Goal: Check status: Check status

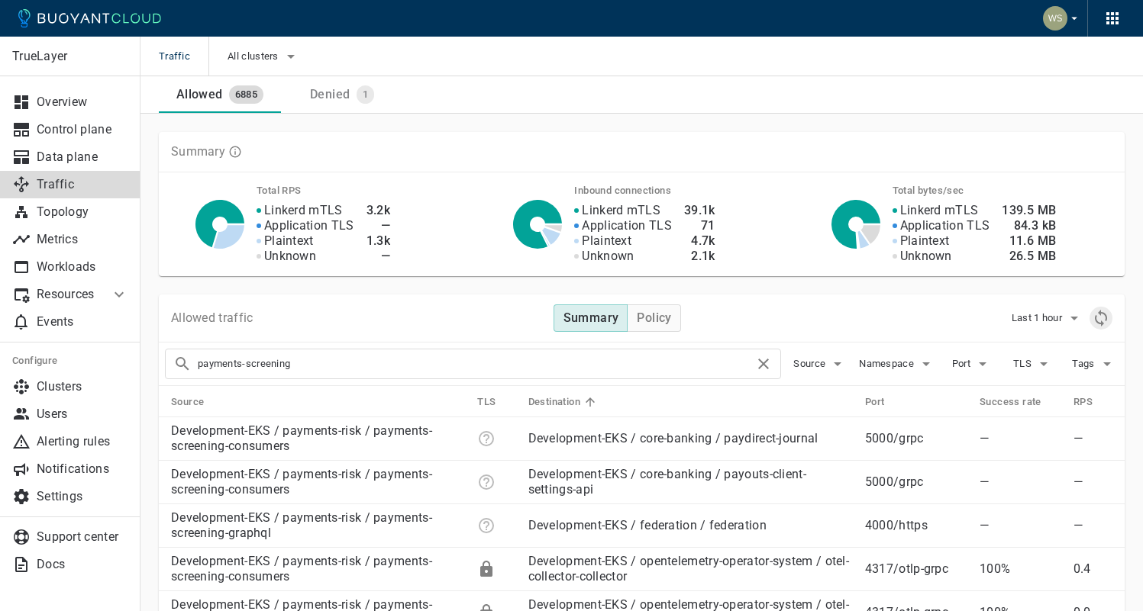
click at [1102, 326] on icon "Refresh metrics" at bounding box center [1101, 318] width 18 height 18
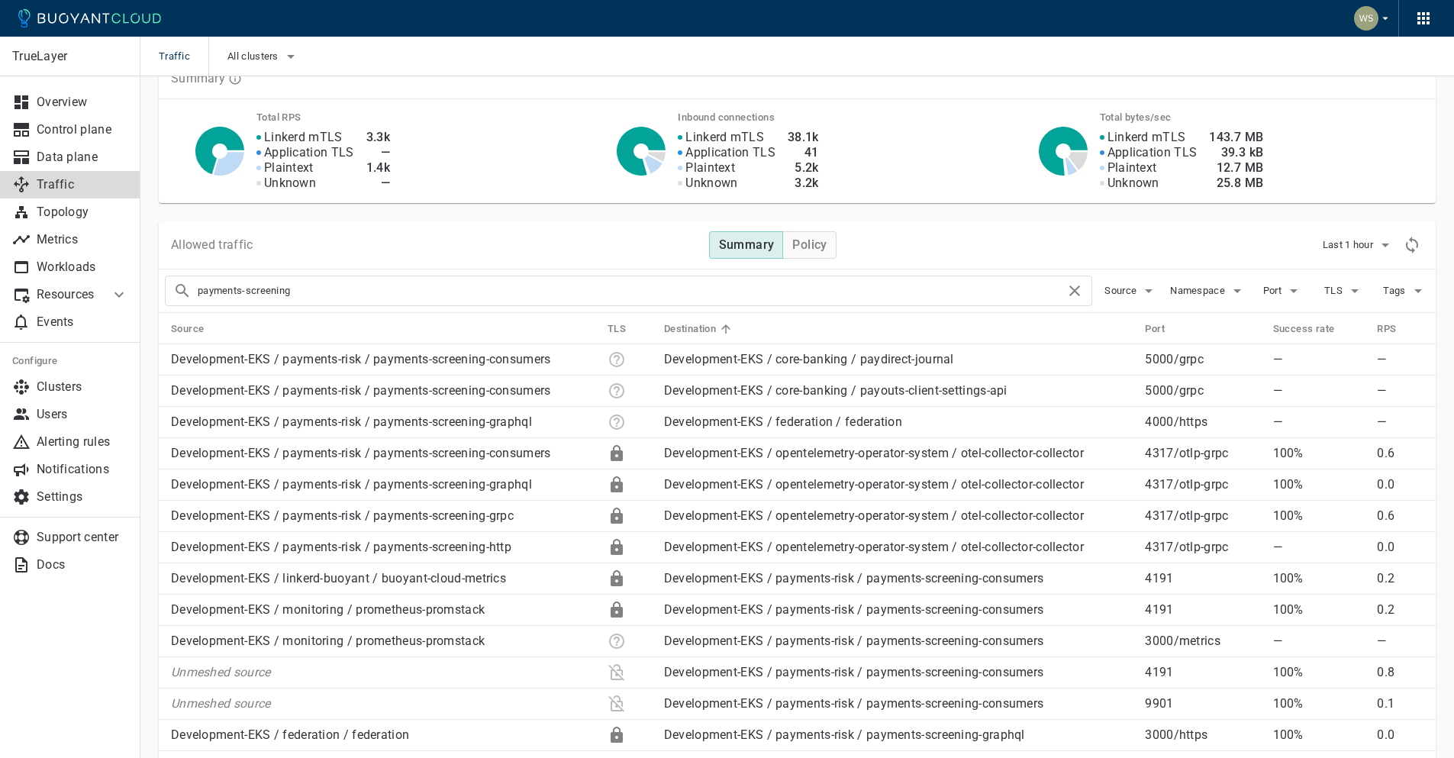
scroll to position [70, 0]
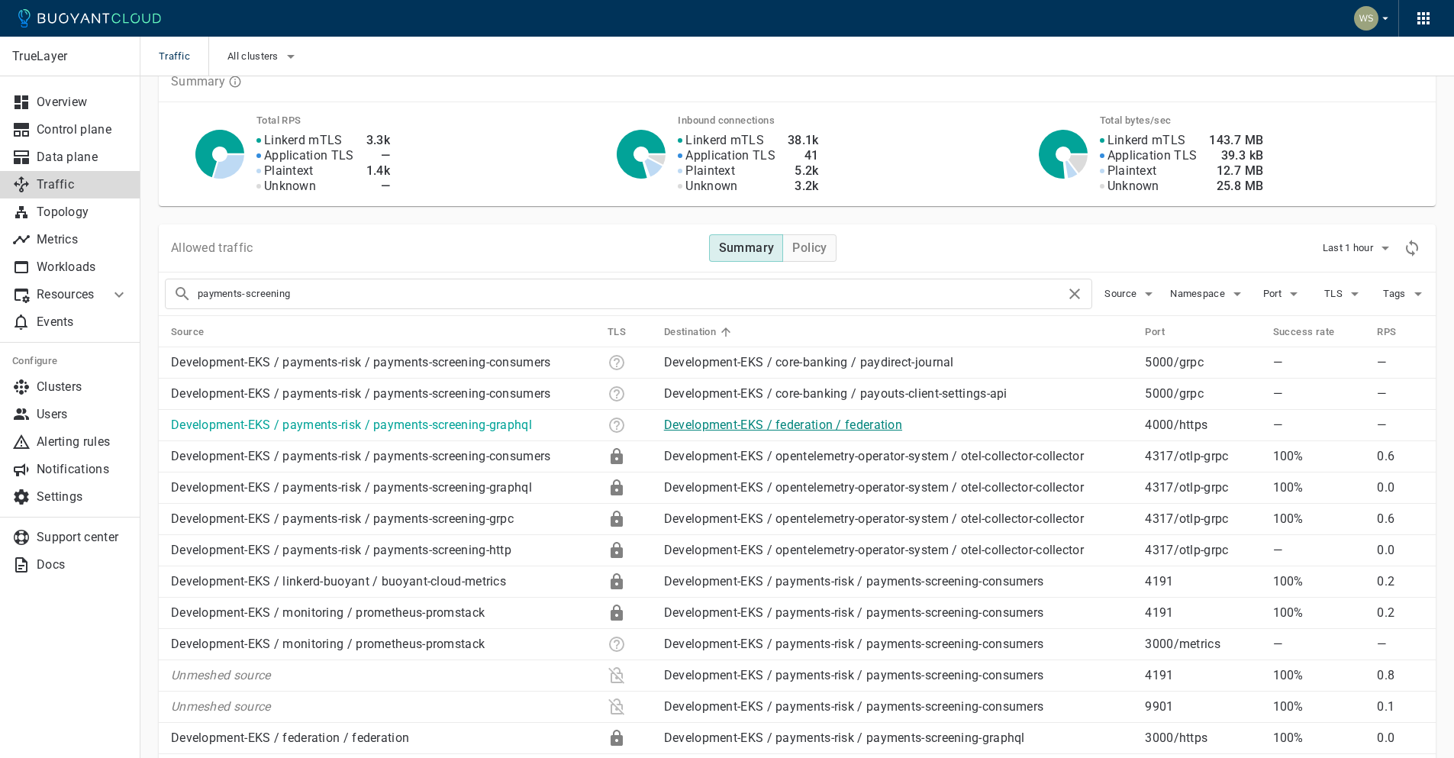
click at [779, 419] on link "Development-EKS / federation / federation" at bounding box center [783, 425] width 238 height 15
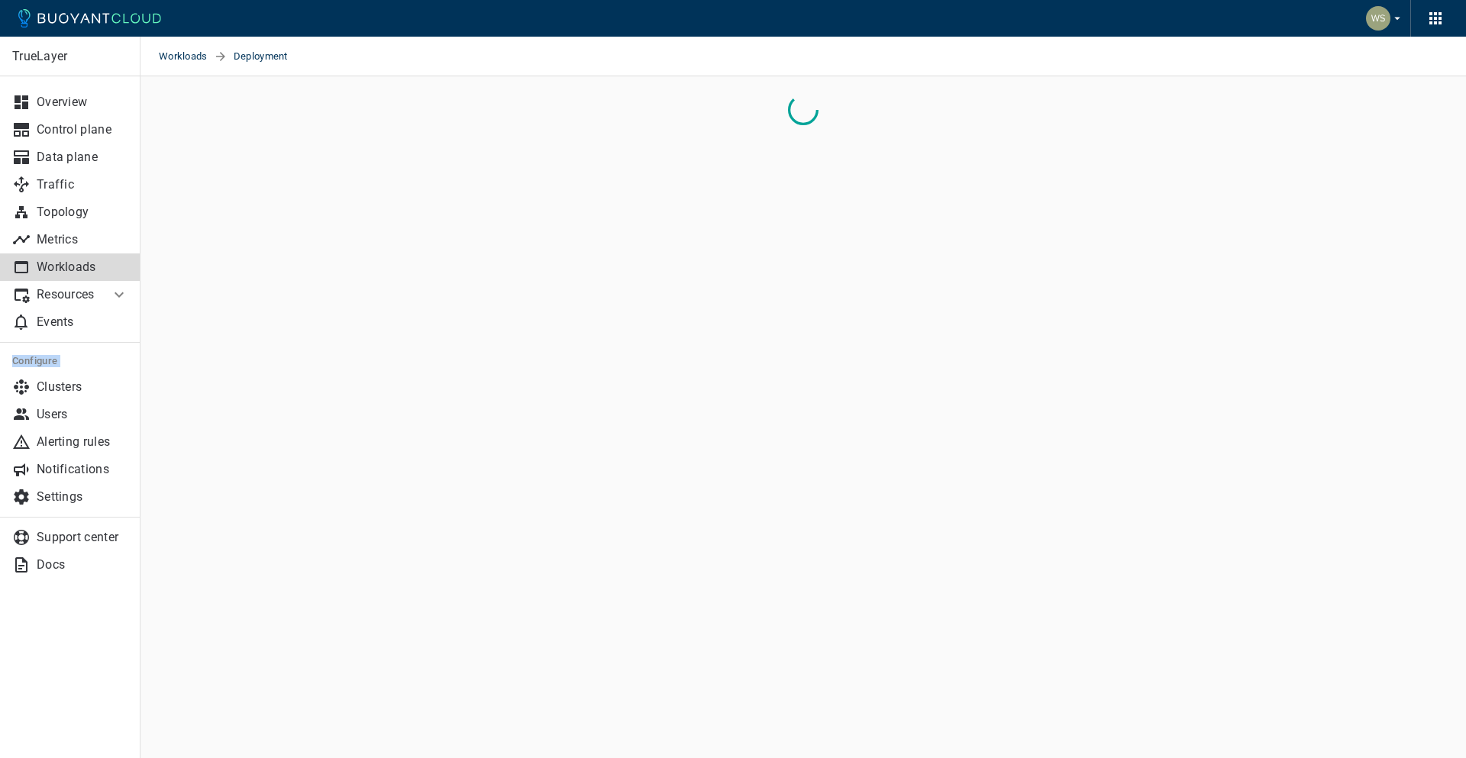
click at [779, 419] on main "Workloads Deployment TrueLayer Overview Control plane Data plane Traffic Topolo…" at bounding box center [802, 379] width 1325 height 758
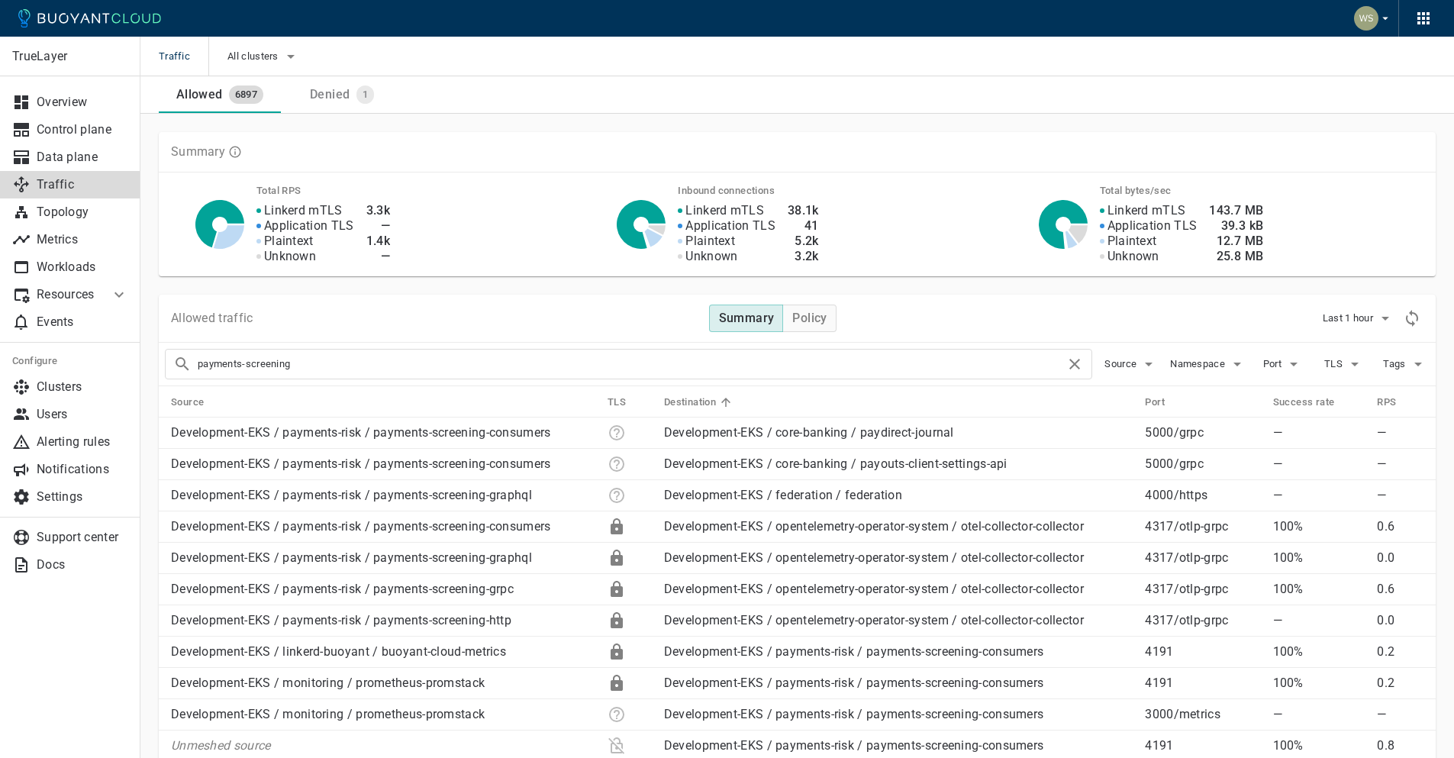
scroll to position [70, 0]
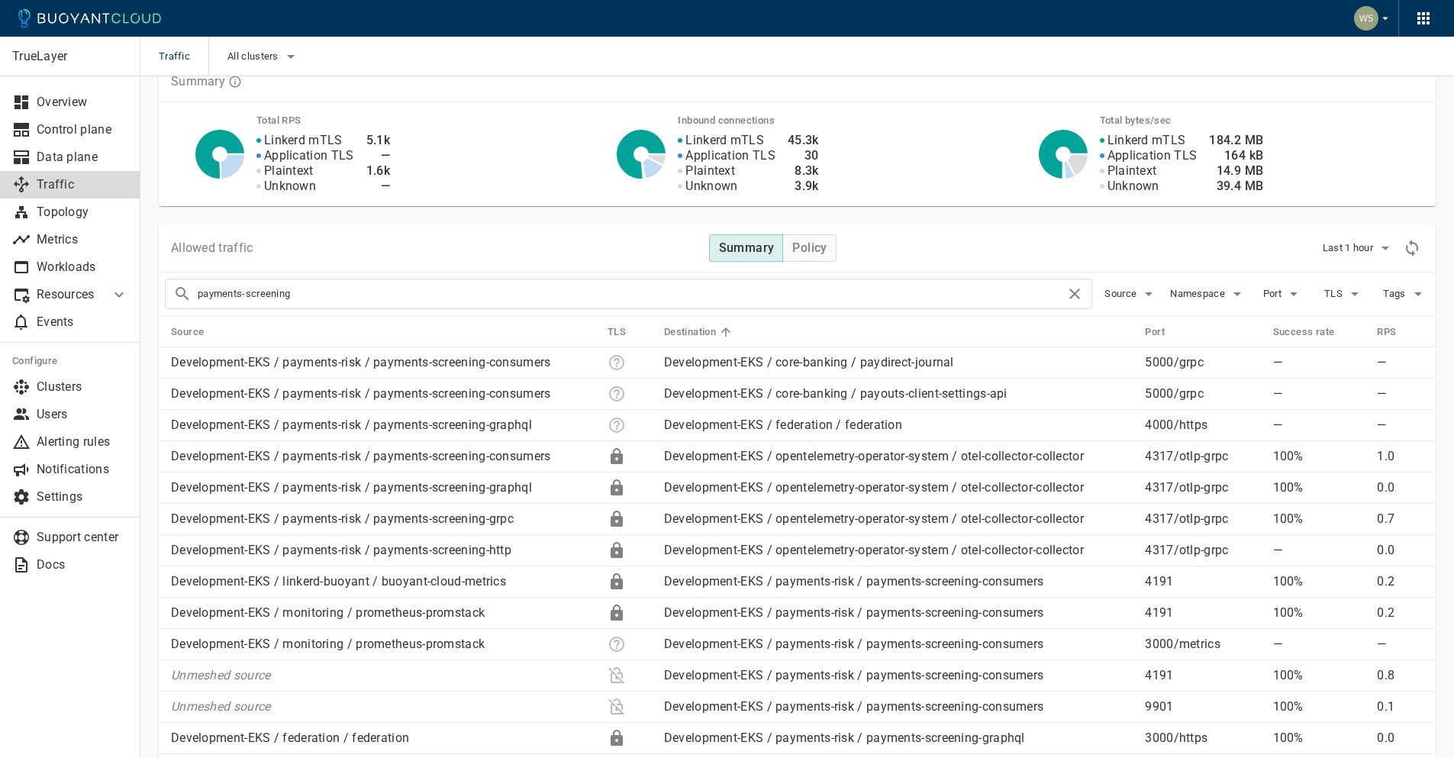
click at [1000, 328] on th "Destination" at bounding box center [893, 331] width 482 height 31
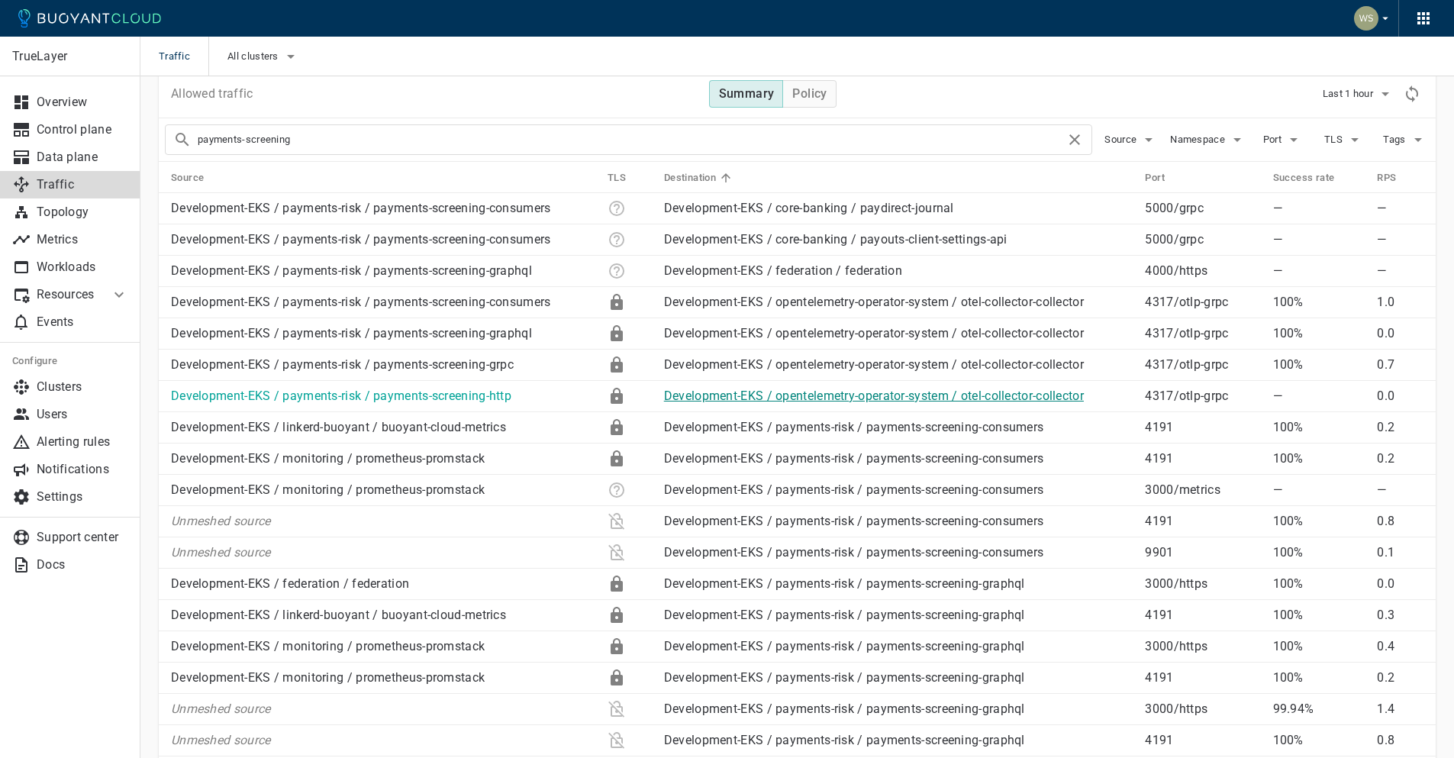
scroll to position [0, 0]
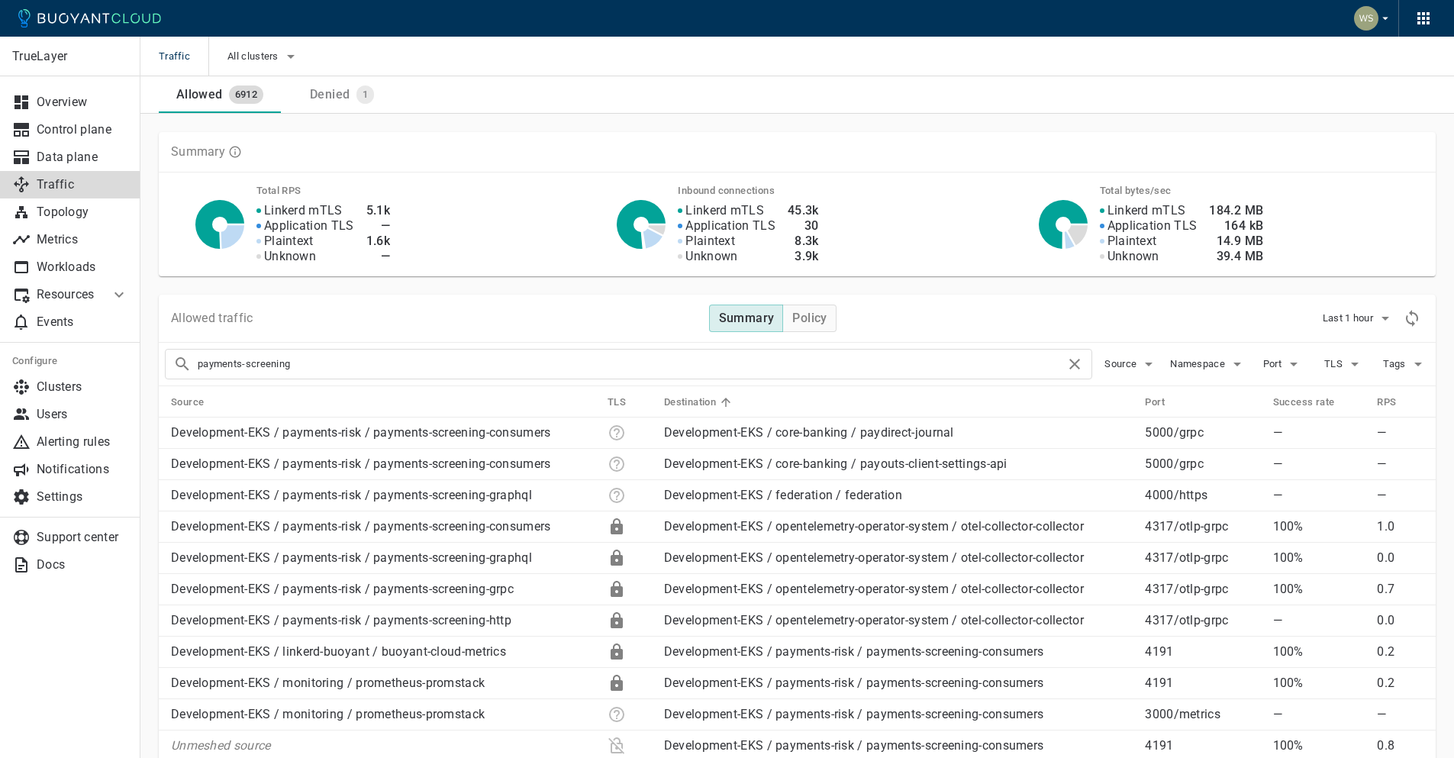
click at [1072, 361] on icon at bounding box center [1074, 364] width 11 height 11
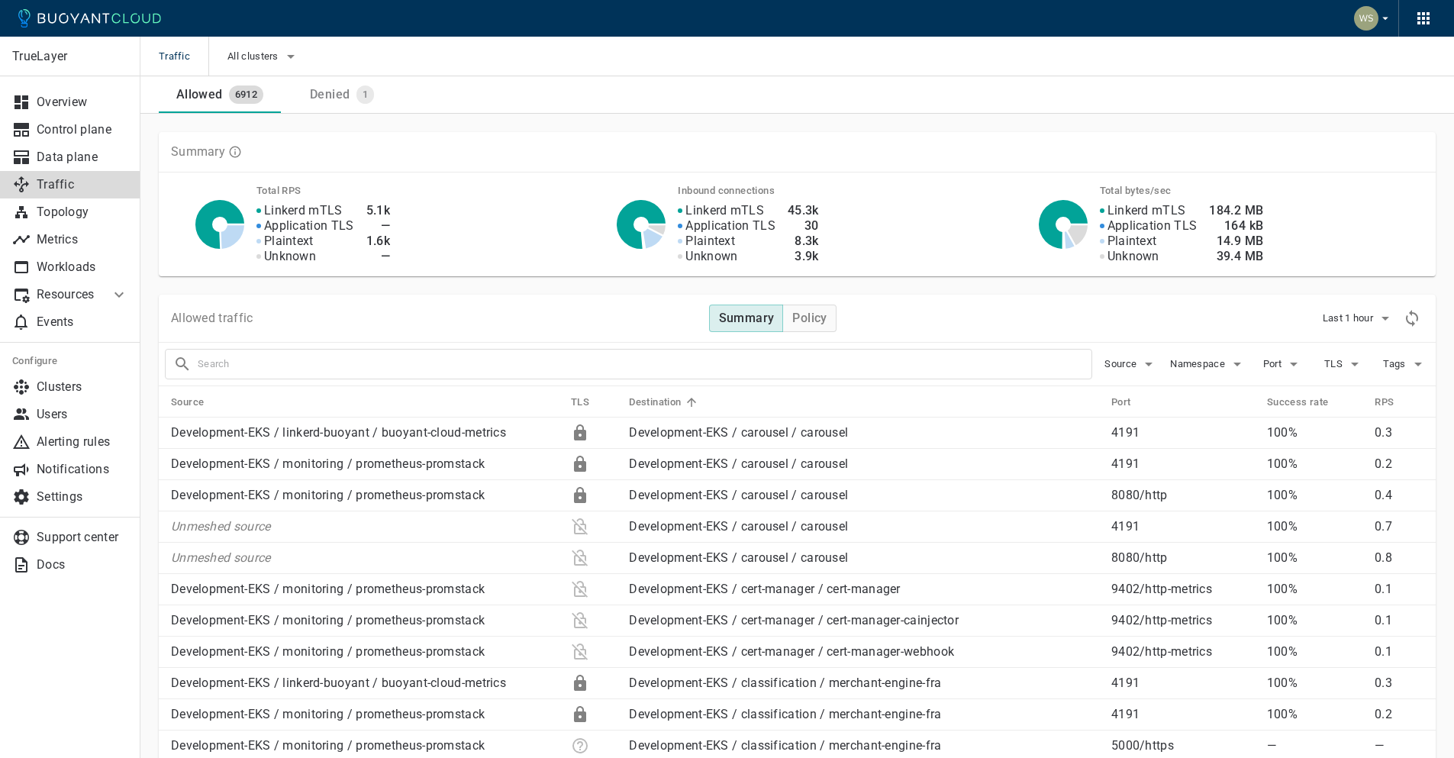
click at [811, 362] on input "text" at bounding box center [645, 363] width 894 height 21
type input "paydirect-journal"
